Goal: Browse casually

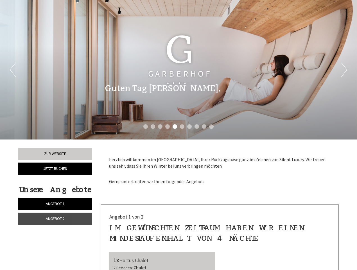
click at [179, 135] on div "Previous Next 1 2 3 4 5 6 7 8 9 10" at bounding box center [178, 70] width 357 height 140
click at [13, 70] on button "Previous" at bounding box center [13, 70] width 6 height 14
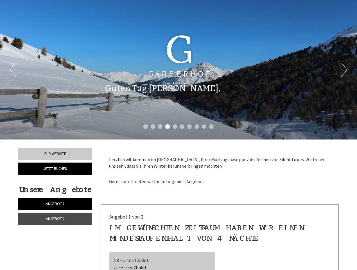
click at [344, 70] on button "Next" at bounding box center [345, 70] width 6 height 14
click at [146, 127] on li "1" at bounding box center [146, 126] width 5 height 5
click at [153, 127] on li "2" at bounding box center [153, 126] width 5 height 5
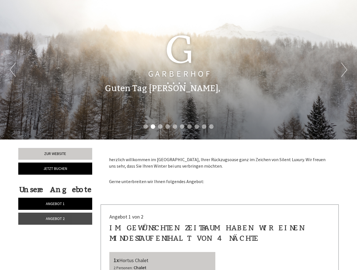
click at [160, 127] on li "3" at bounding box center [160, 126] width 5 height 5
click at [168, 127] on li "4" at bounding box center [167, 126] width 5 height 5
click at [175, 127] on li "5" at bounding box center [175, 126] width 5 height 5
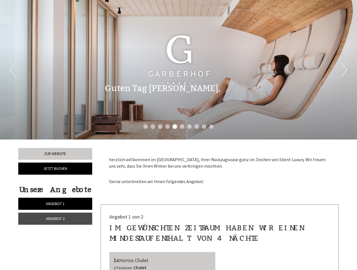
click at [182, 127] on li "6" at bounding box center [182, 126] width 5 height 5
click at [190, 127] on li "7" at bounding box center [189, 126] width 5 height 5
